Goal: Book appointment/travel/reservation

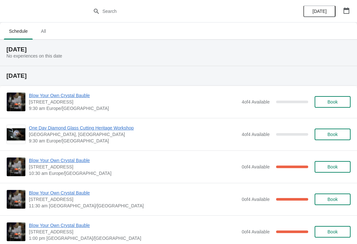
click at [325, 11] on span "[DATE]" at bounding box center [319, 11] width 14 height 5
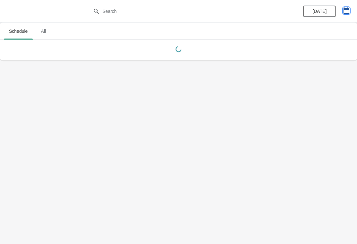
click at [347, 13] on icon "button" at bounding box center [346, 10] width 6 height 6
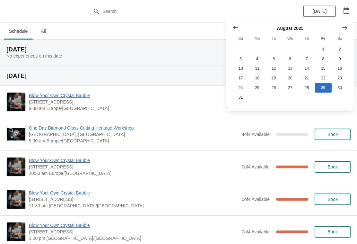
click at [349, 26] on button "Show next month, September 2025" at bounding box center [345, 28] width 12 height 12
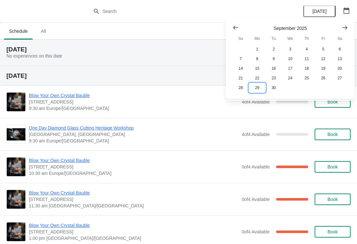
click at [257, 88] on button "29" at bounding box center [257, 88] width 16 height 10
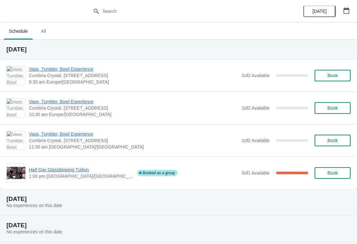
click at [329, 108] on span "Book" at bounding box center [332, 107] width 10 height 5
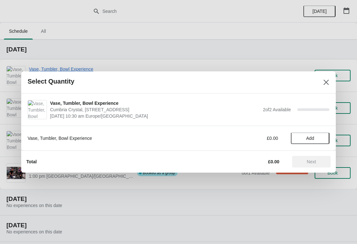
click at [309, 140] on span "Add" at bounding box center [310, 137] width 8 height 5
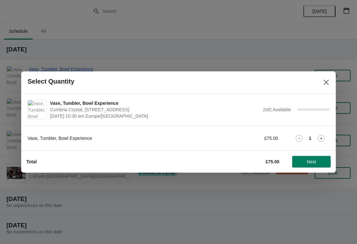
click at [319, 141] on icon at bounding box center [321, 138] width 7 height 7
click at [310, 162] on span "Next" at bounding box center [311, 161] width 9 height 5
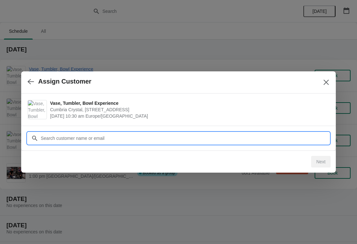
click at [120, 139] on input "Customer" at bounding box center [184, 138] width 289 height 12
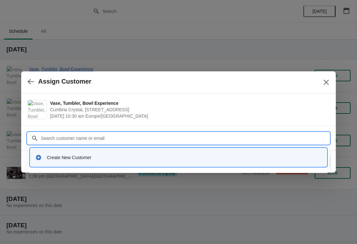
click at [69, 158] on div "Create New Customer" at bounding box center [184, 157] width 275 height 6
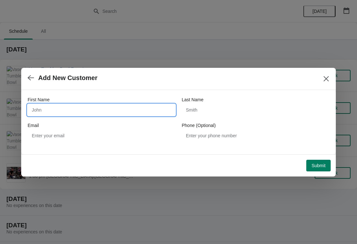
click at [69, 110] on input "First Name" at bounding box center [102, 110] width 148 height 12
type input "[PERSON_NAME]"
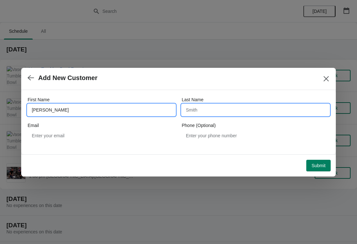
click at [216, 110] on input "Last Name" at bounding box center [256, 110] width 148 height 12
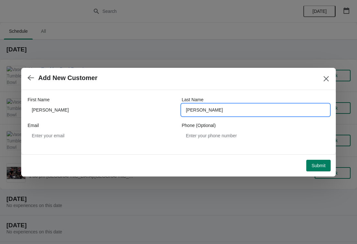
type input "[PERSON_NAME]"
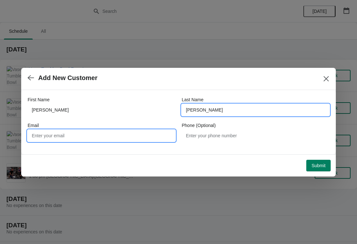
click at [96, 137] on input "Email" at bounding box center [102, 136] width 148 height 12
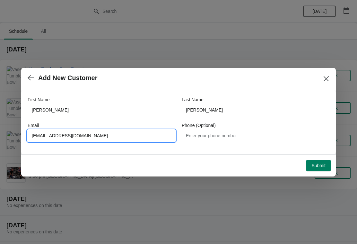
type input "[EMAIL_ADDRESS][DOMAIN_NAME]"
click at [324, 160] on button "Submit" at bounding box center [318, 166] width 24 height 12
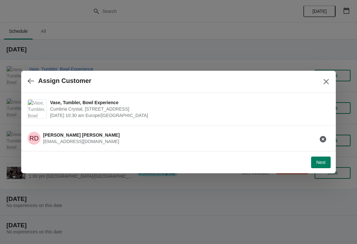
click at [320, 160] on span "Next" at bounding box center [320, 162] width 9 height 5
select select "Yes, I will collect"
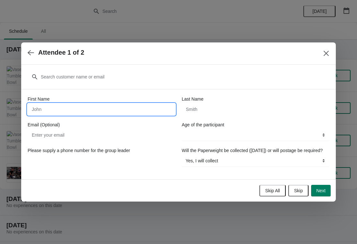
click at [125, 106] on input "First Name" at bounding box center [102, 109] width 148 height 12
type input "[PERSON_NAME]"
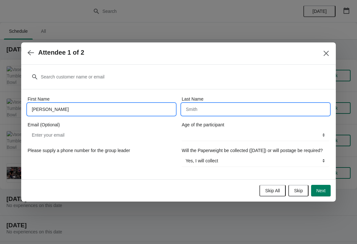
click at [222, 105] on input "Last Name" at bounding box center [256, 109] width 148 height 12
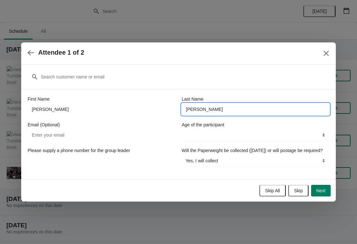
type input "[PERSON_NAME]"
click at [322, 137] on select "16+ years" at bounding box center [256, 135] width 148 height 12
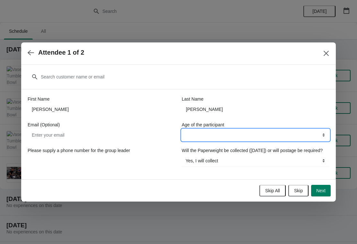
click at [325, 129] on select "16+ years" at bounding box center [256, 135] width 148 height 12
select select "16+ years"
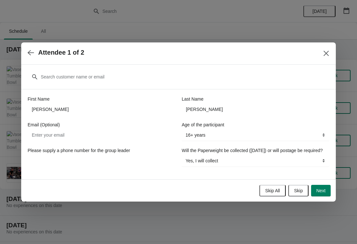
click at [318, 192] on span "Next" at bounding box center [320, 190] width 9 height 5
select select
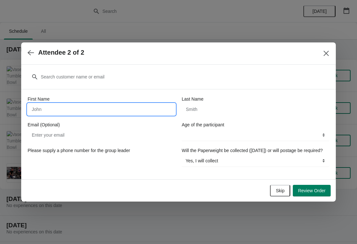
click at [92, 107] on input "First Name" at bounding box center [102, 109] width 148 height 12
type input "[PERSON_NAME]"
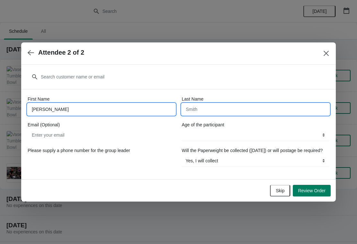
click at [222, 109] on input "Last Name" at bounding box center [256, 109] width 148 height 12
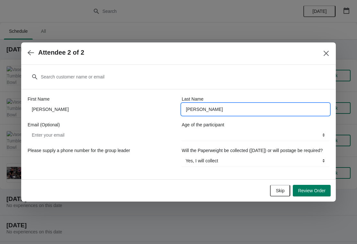
type input "[PERSON_NAME]"
click at [323, 134] on select "16+ years" at bounding box center [256, 135] width 148 height 12
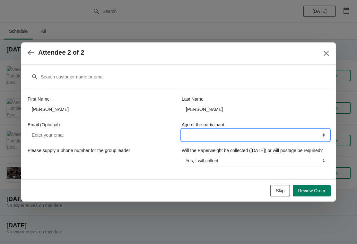
select select "16+ years"
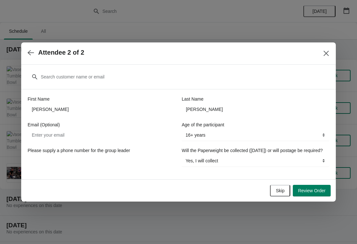
click at [310, 191] on span "Review Order" at bounding box center [312, 190] width 28 height 5
